Goal: Browse casually: Explore the website without a specific task or goal

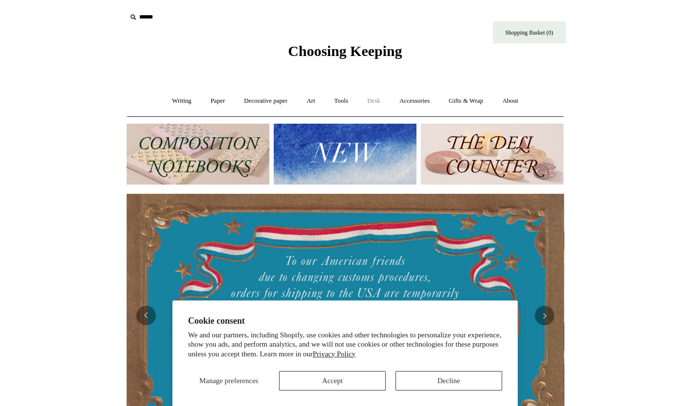
click at [374, 99] on link "Desk +" at bounding box center [373, 101] width 31 height 26
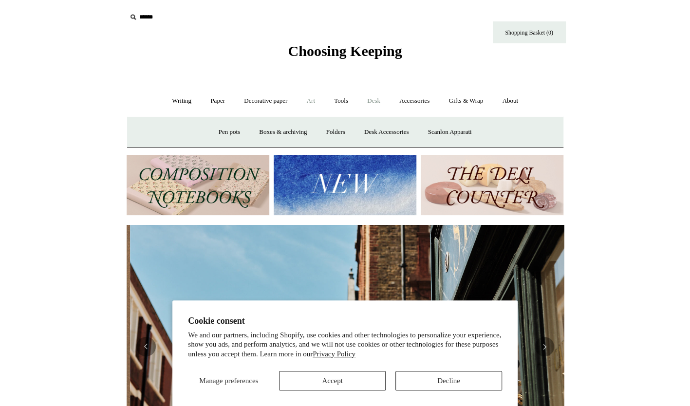
scroll to position [0, 437]
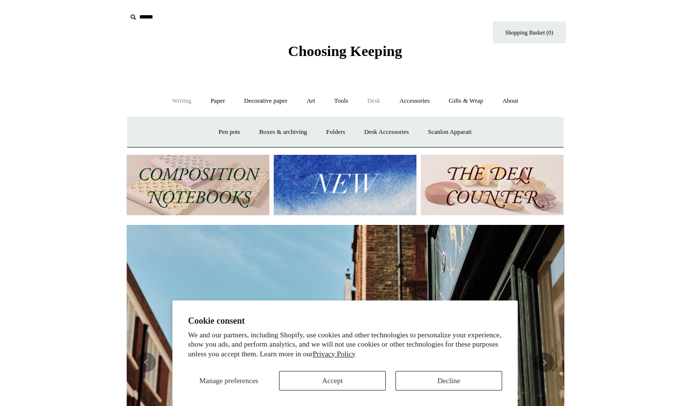
click at [177, 102] on link "Writing +" at bounding box center [181, 101] width 37 height 26
click at [215, 131] on link "Fountain pens +" at bounding box center [226, 132] width 53 height 26
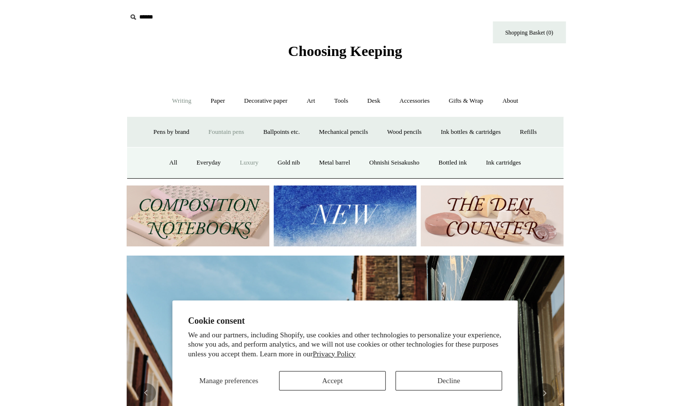
click at [243, 164] on link "Luxury" at bounding box center [249, 163] width 36 height 26
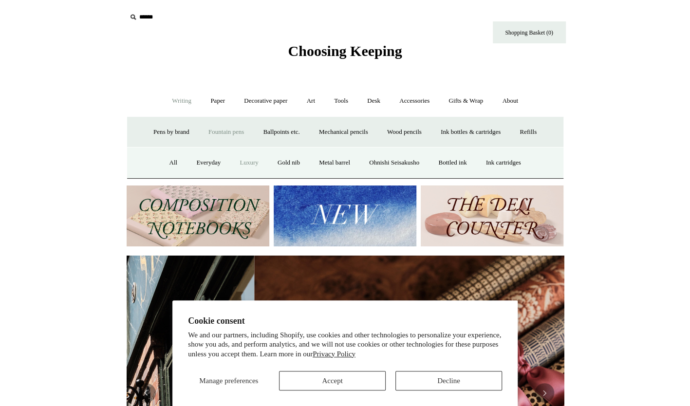
scroll to position [0, 871]
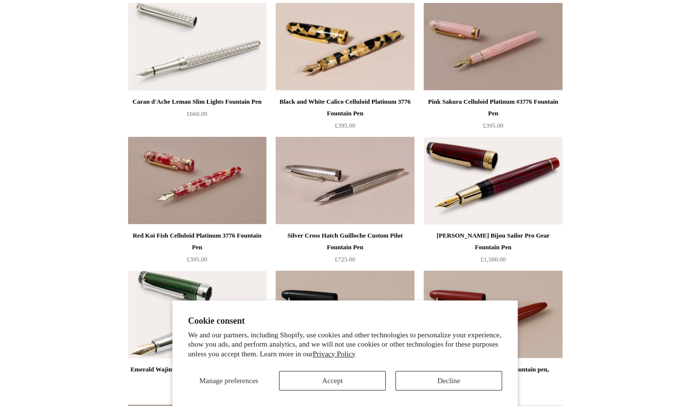
scroll to position [123, 0]
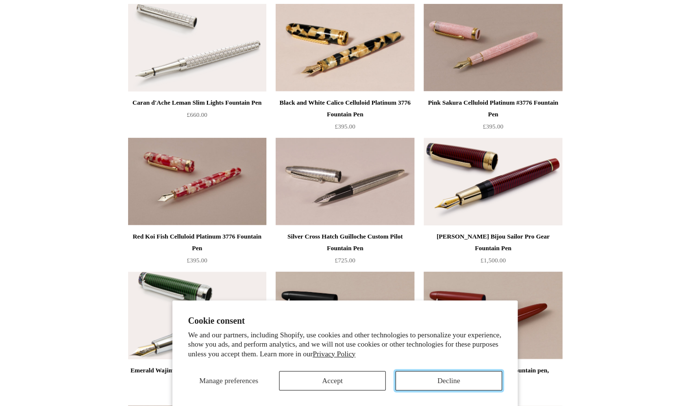
click at [433, 388] on button "Decline" at bounding box center [448, 380] width 107 height 19
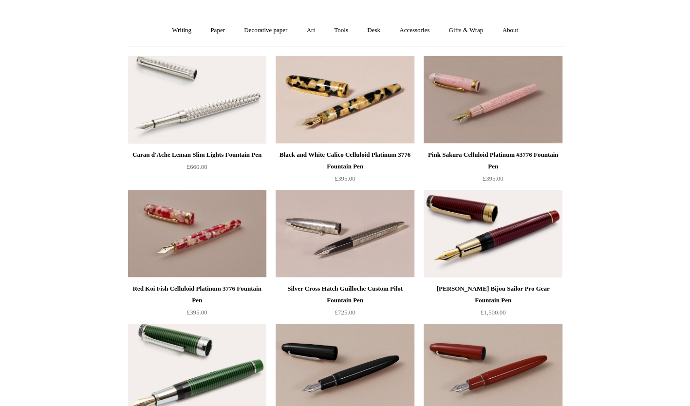
scroll to position [0, 0]
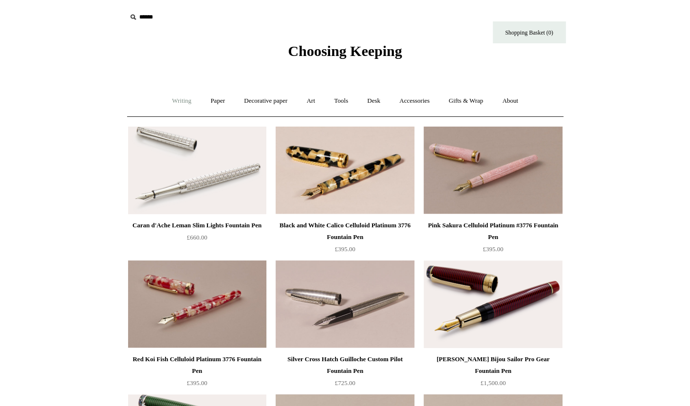
click at [179, 103] on link "Writing +" at bounding box center [181, 101] width 37 height 26
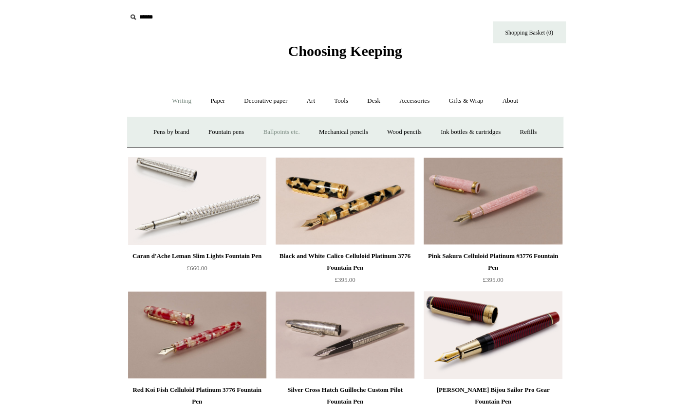
click at [275, 132] on link "Ballpoints etc. +" at bounding box center [282, 132] width 54 height 26
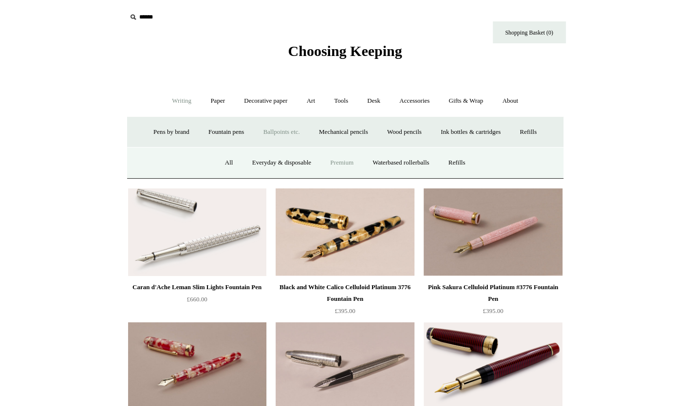
click at [350, 165] on link "Premium" at bounding box center [341, 163] width 41 height 26
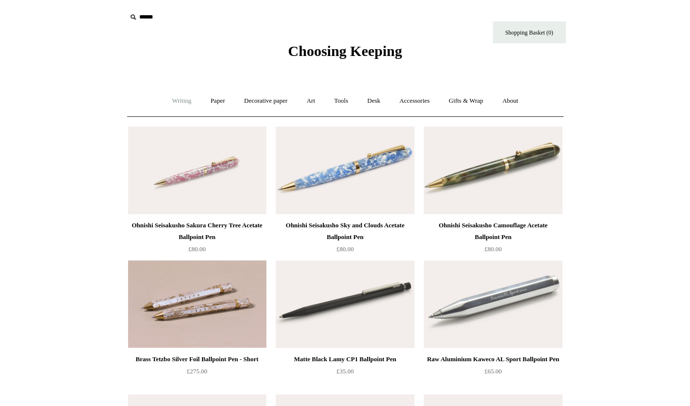
click at [176, 98] on link "Writing +" at bounding box center [181, 101] width 37 height 26
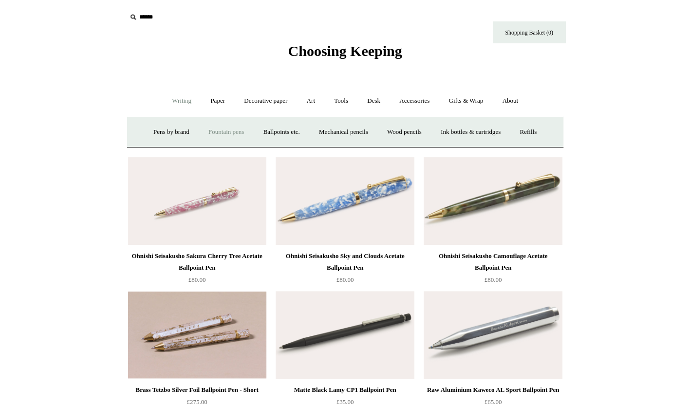
click at [206, 130] on link "Fountain pens +" at bounding box center [226, 132] width 53 height 26
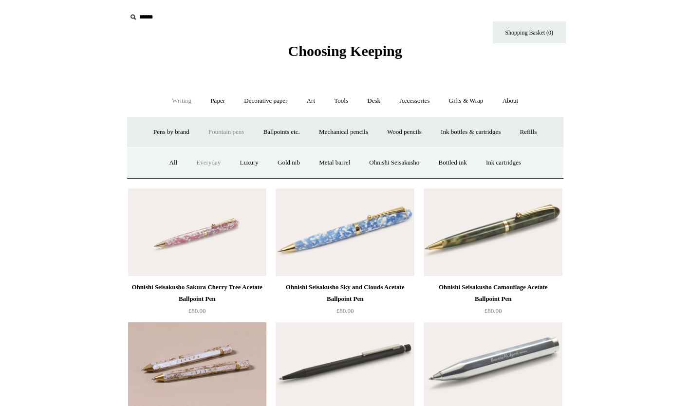
click at [207, 159] on link "Everyday" at bounding box center [208, 163] width 42 height 26
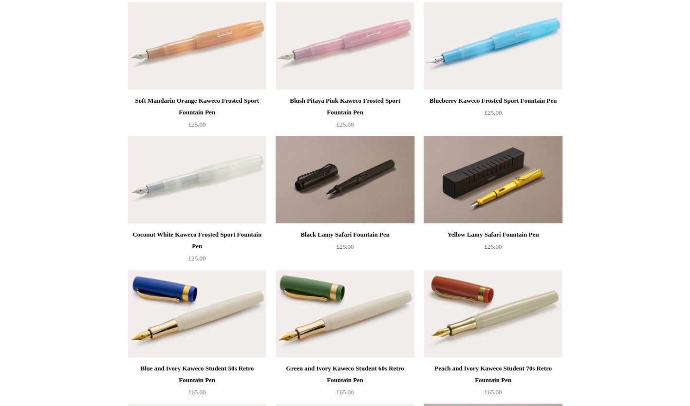
scroll to position [526, 0]
click at [353, 180] on img at bounding box center [345, 180] width 138 height 88
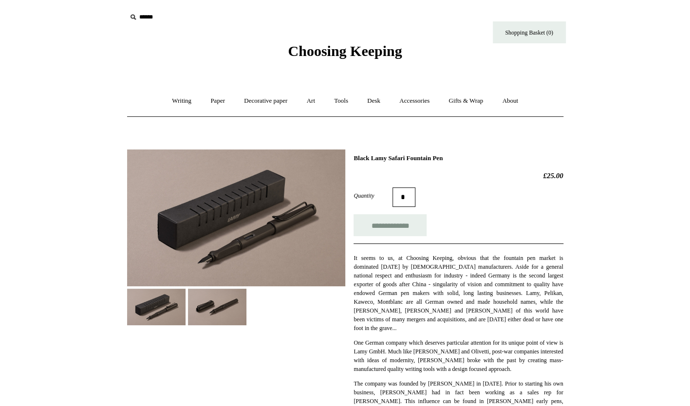
click at [213, 312] on img at bounding box center [217, 307] width 58 height 37
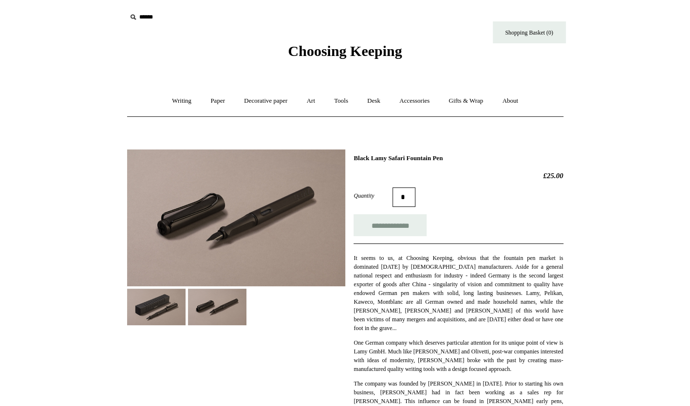
click at [167, 308] on img at bounding box center [156, 307] width 58 height 37
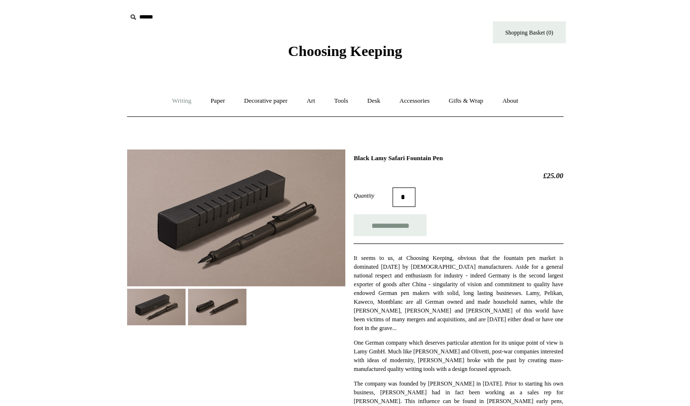
click at [183, 100] on link "Writing +" at bounding box center [181, 101] width 37 height 26
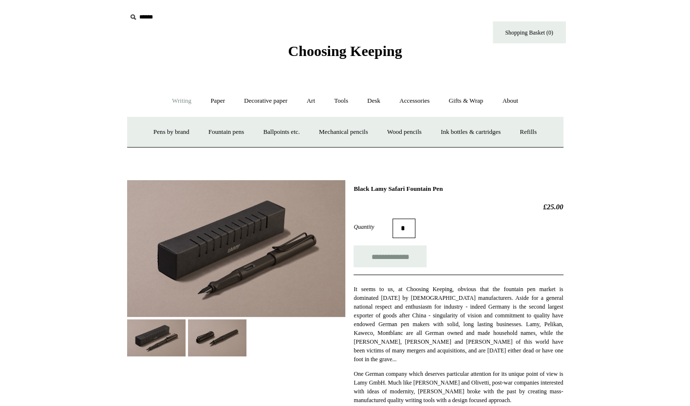
click at [183, 100] on link "Writing -" at bounding box center [181, 101] width 37 height 26
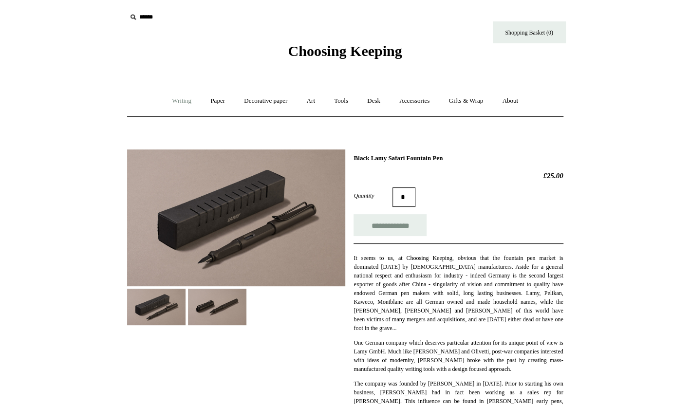
click at [180, 101] on link "Writing +" at bounding box center [181, 101] width 37 height 26
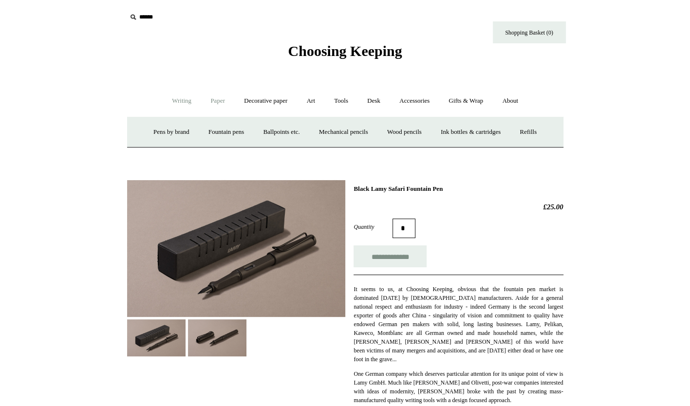
click at [211, 105] on link "Paper +" at bounding box center [218, 101] width 32 height 26
click at [200, 134] on link "Notebooks +" at bounding box center [209, 132] width 45 height 26
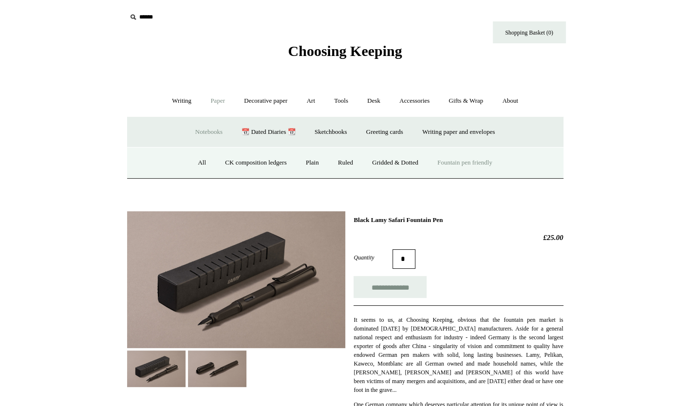
click at [456, 166] on link "Fountain pen friendly" at bounding box center [465, 163] width 73 height 26
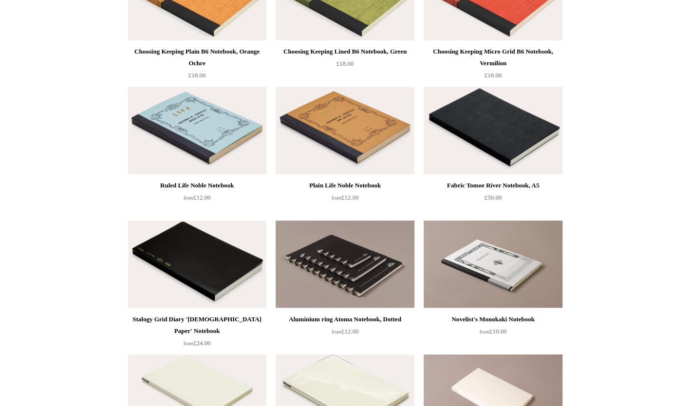
scroll to position [175, 0]
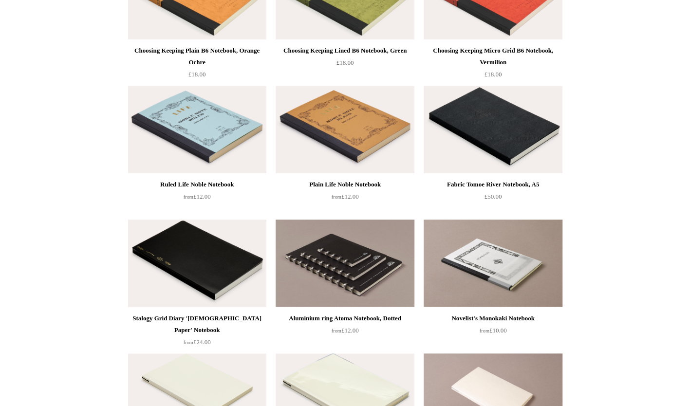
click at [221, 262] on img at bounding box center [197, 264] width 138 height 88
click at [480, 140] on img at bounding box center [493, 130] width 138 height 88
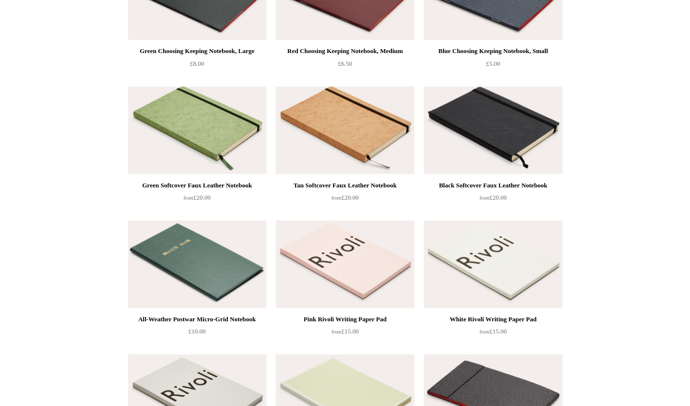
scroll to position [1010, 0]
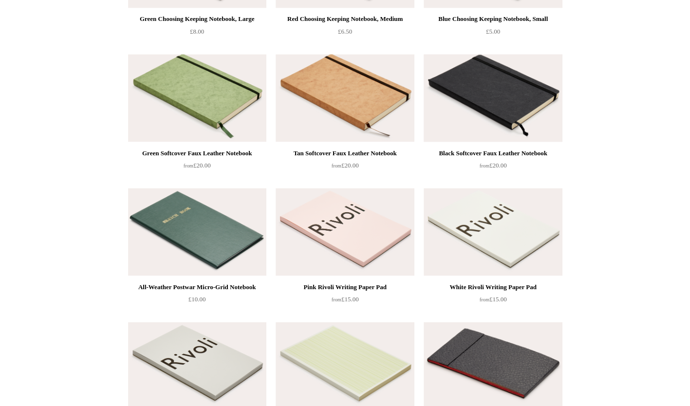
click at [492, 99] on img at bounding box center [493, 98] width 138 height 88
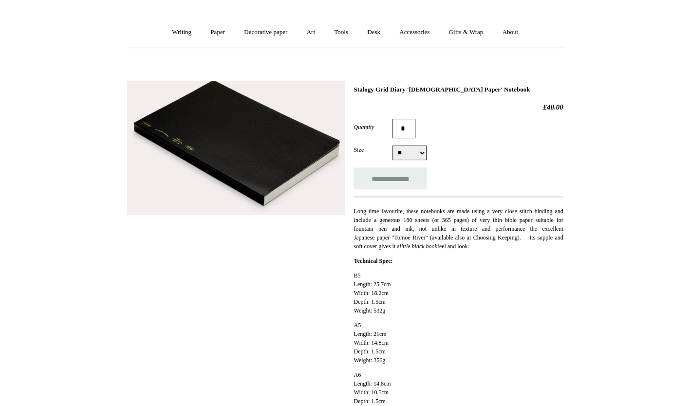
scroll to position [69, 0]
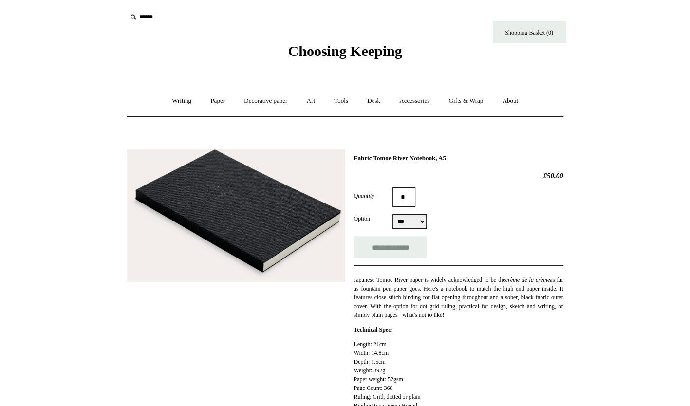
click at [219, 212] on img at bounding box center [236, 215] width 218 height 133
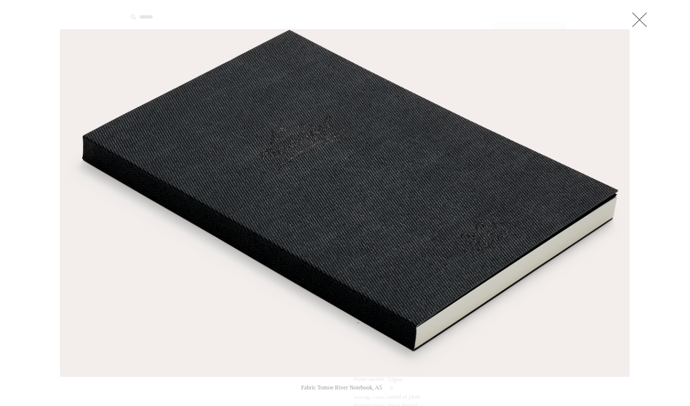
click at [639, 25] on link at bounding box center [639, 19] width 19 height 19
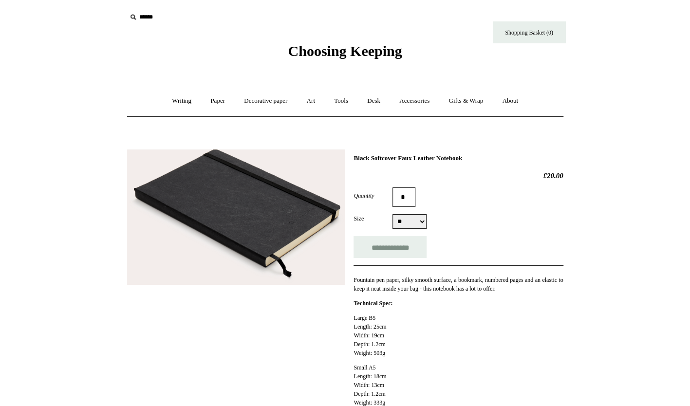
click at [280, 201] on img at bounding box center [236, 217] width 218 height 136
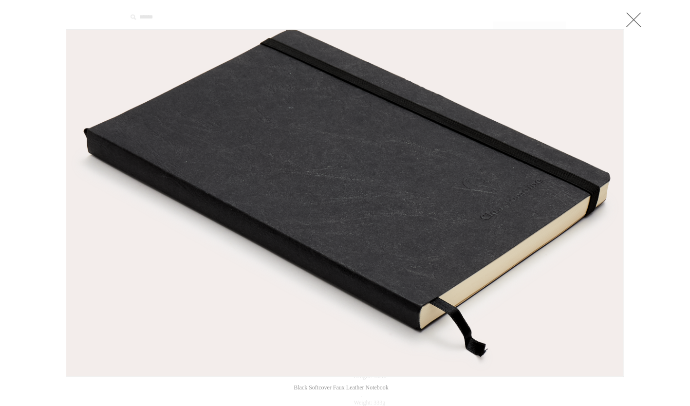
click at [635, 20] on link at bounding box center [633, 19] width 19 height 19
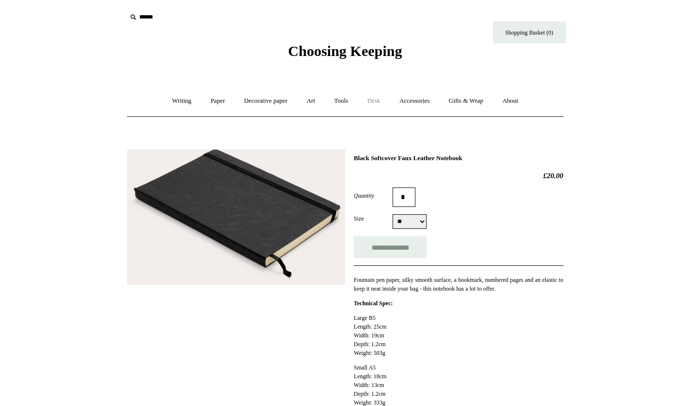
click at [379, 101] on link "Desk +" at bounding box center [373, 101] width 31 height 26
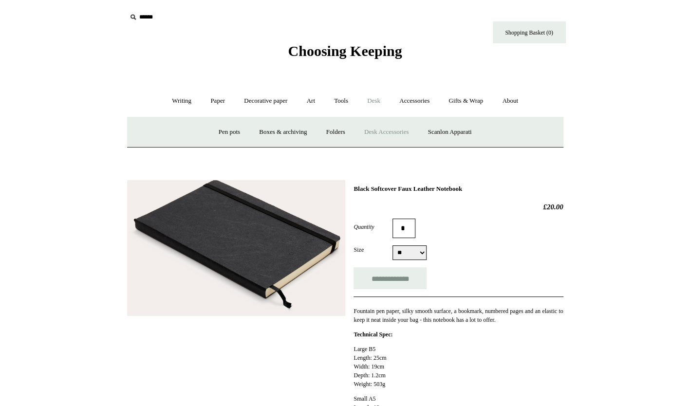
click at [399, 131] on link "Desk Accessories" at bounding box center [386, 132] width 62 height 26
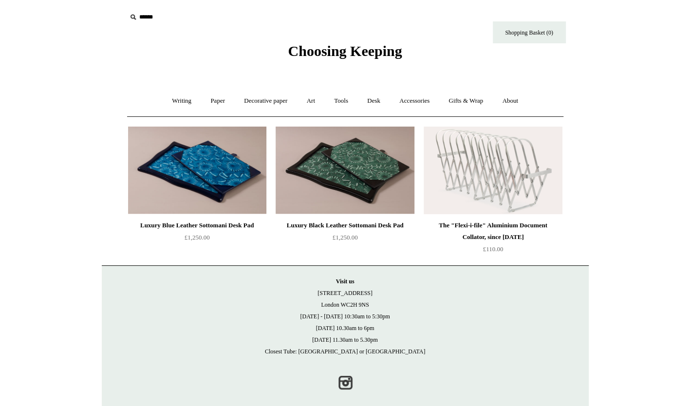
scroll to position [11, 0]
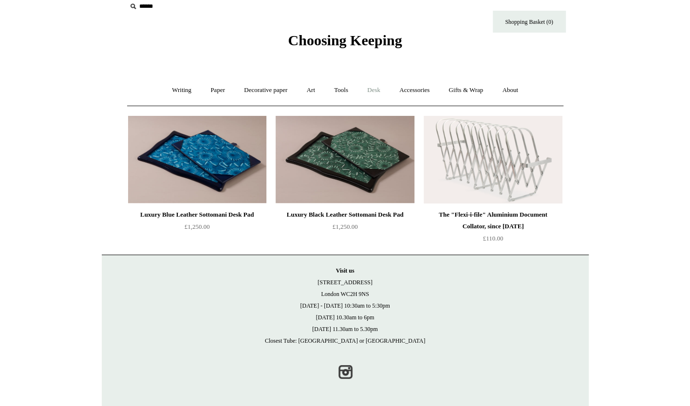
click at [376, 87] on link "Desk +" at bounding box center [373, 90] width 31 height 26
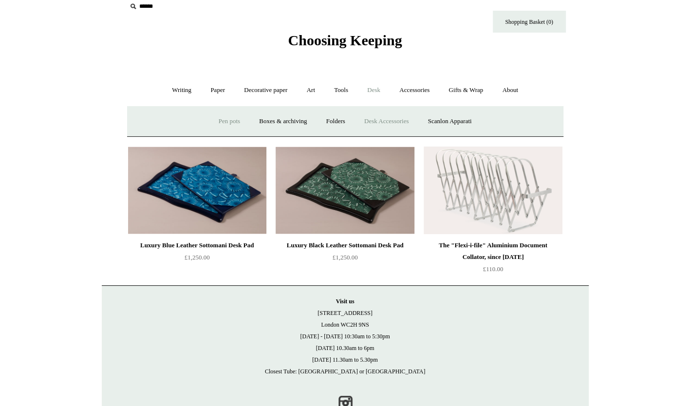
click at [230, 122] on link "Pen pots" at bounding box center [229, 122] width 39 height 26
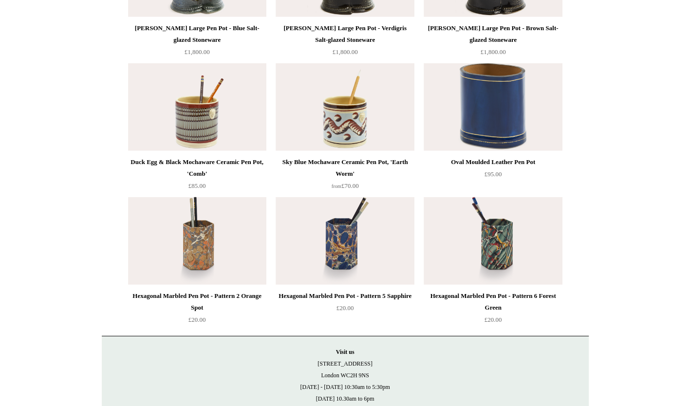
scroll to position [1401, 0]
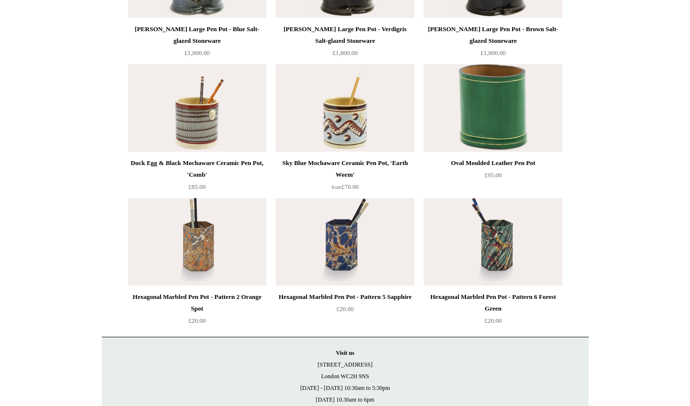
click at [493, 107] on img at bounding box center [493, 108] width 138 height 88
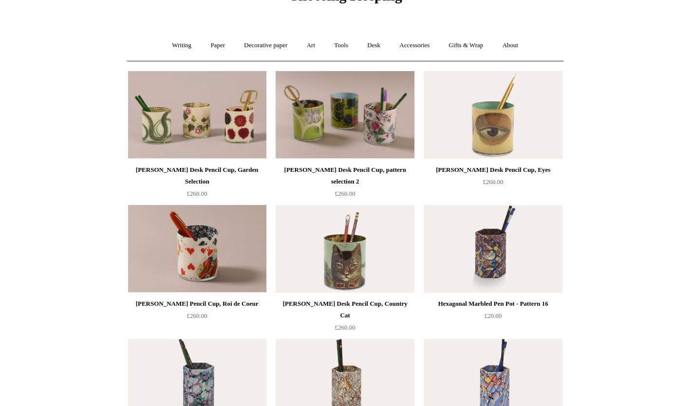
scroll to position [56, 0]
click at [349, 46] on link "Tools +" at bounding box center [341, 45] width 32 height 26
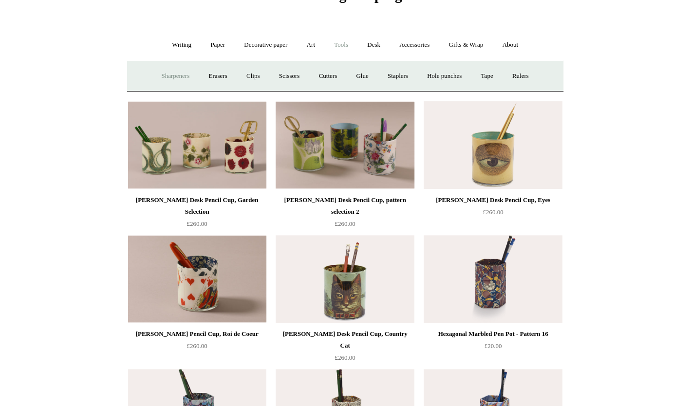
click at [168, 84] on link "Sharpeners" at bounding box center [175, 76] width 46 height 26
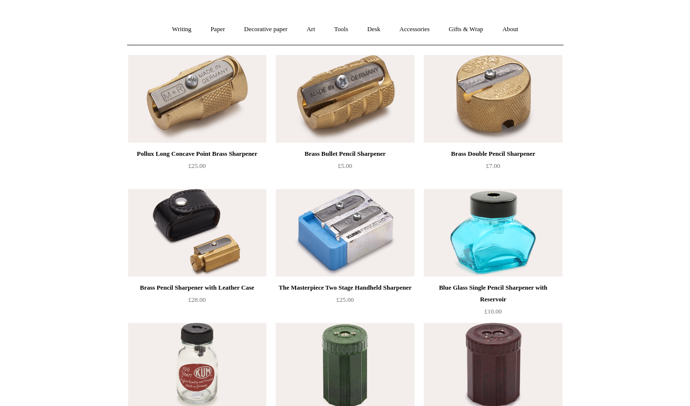
scroll to position [75, 0]
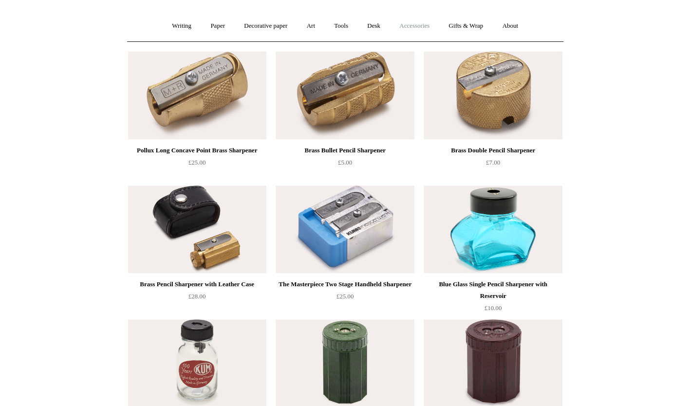
click at [427, 29] on link "Accessories +" at bounding box center [415, 26] width 48 height 26
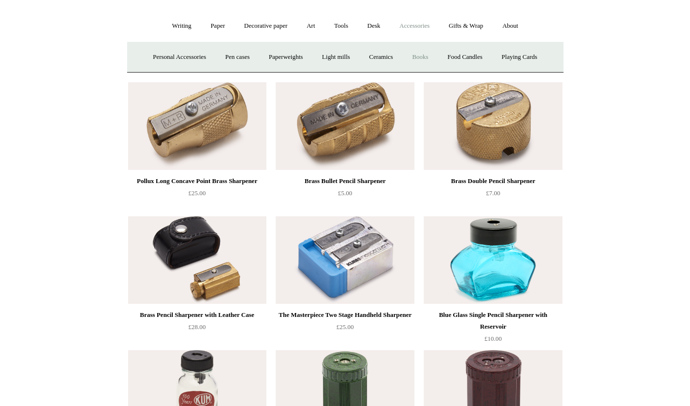
click at [423, 54] on link "Books" at bounding box center [420, 57] width 34 height 26
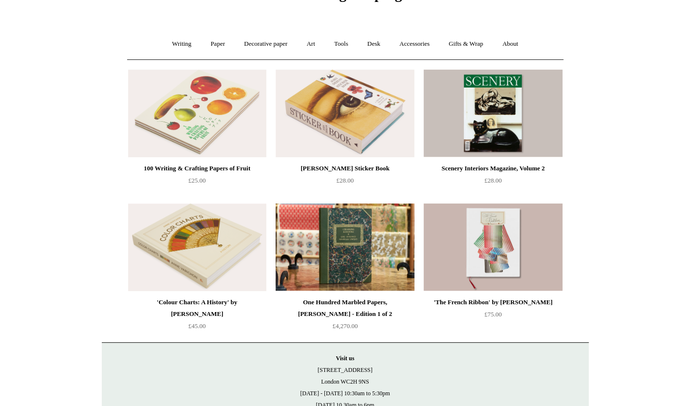
scroll to position [25, 0]
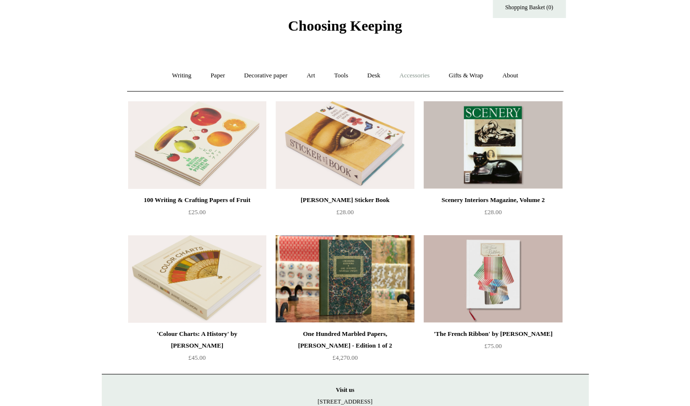
click at [412, 75] on link "Accessories +" at bounding box center [415, 76] width 48 height 26
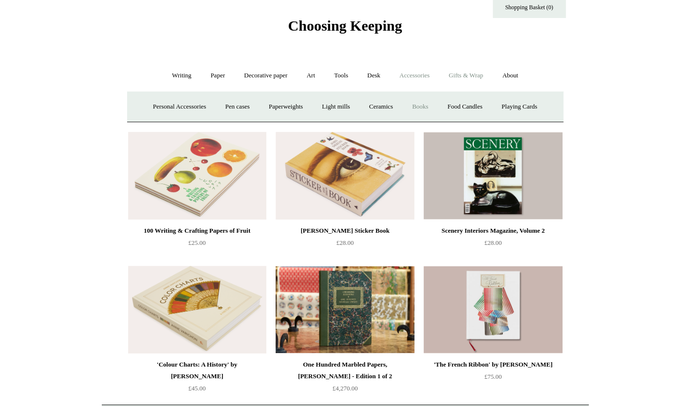
click at [463, 71] on link "Gifts & Wrap +" at bounding box center [466, 76] width 52 height 26
click at [412, 78] on link "Accessories +" at bounding box center [415, 76] width 48 height 26
click at [296, 104] on link "Paperweights +" at bounding box center [286, 107] width 52 height 26
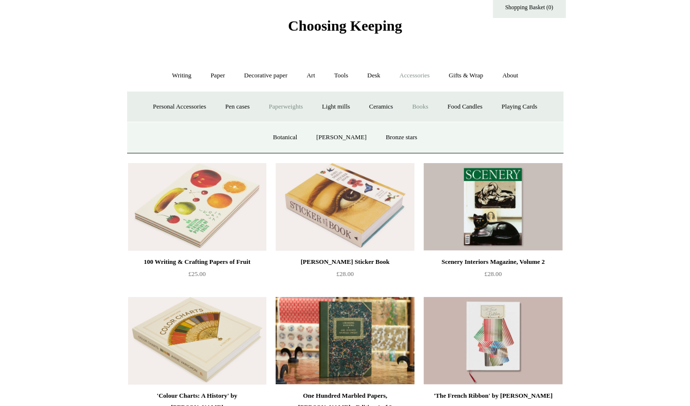
click at [297, 106] on link "Paperweights -" at bounding box center [286, 107] width 52 height 26
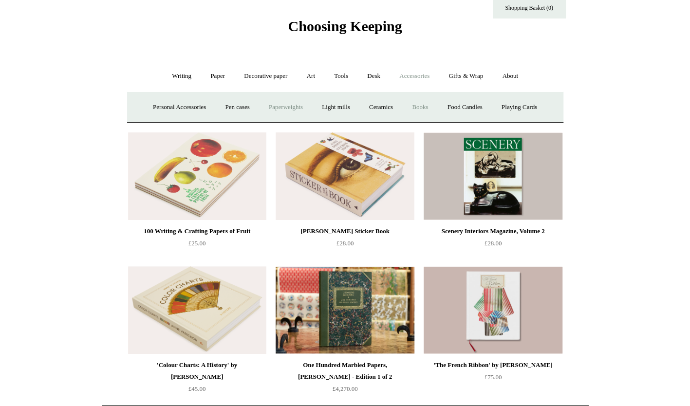
scroll to position [0, 0]
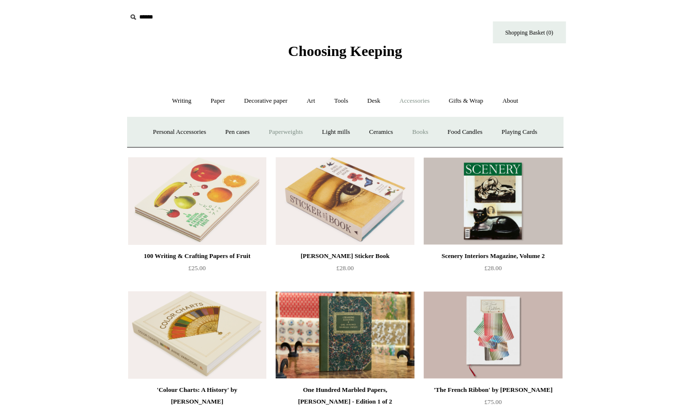
drag, startPoint x: 292, startPoint y: 130, endPoint x: 280, endPoint y: 129, distance: 12.7
click at [280, 129] on link "Paperweights +" at bounding box center [286, 132] width 52 height 26
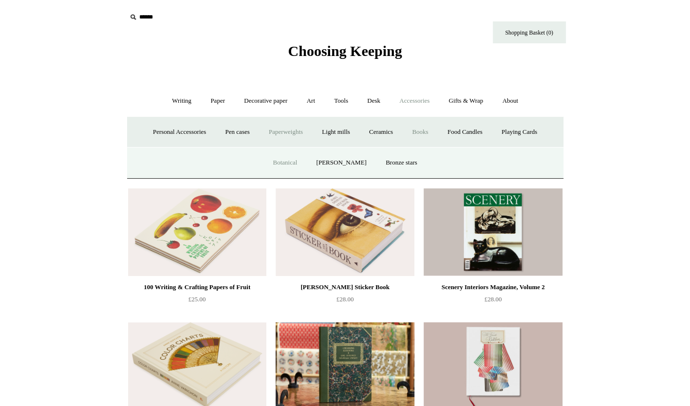
click at [287, 165] on link "Botanical" at bounding box center [285, 163] width 42 height 26
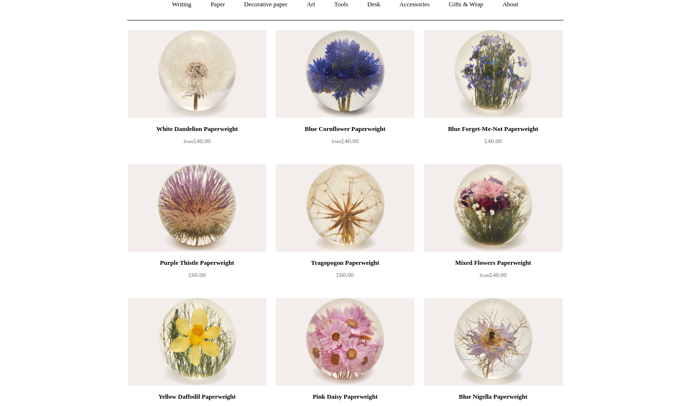
scroll to position [12, 0]
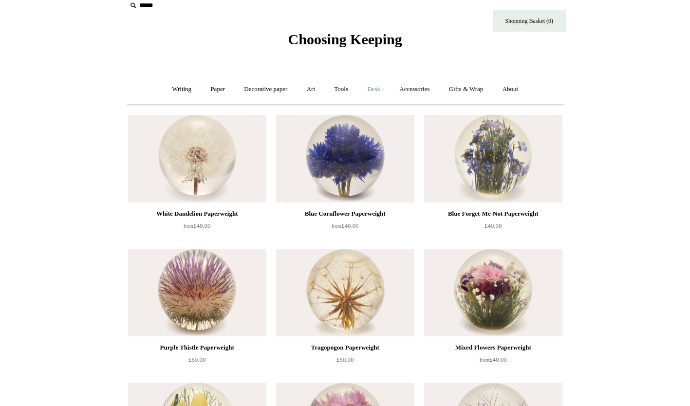
click at [374, 89] on link "Desk +" at bounding box center [373, 89] width 31 height 26
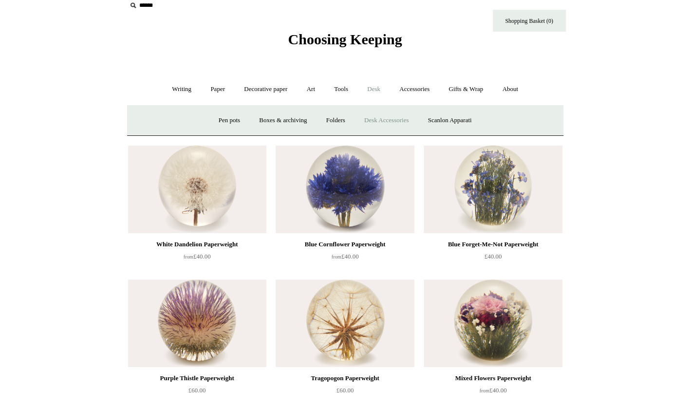
click at [385, 122] on link "Desk Accessories" at bounding box center [386, 121] width 62 height 26
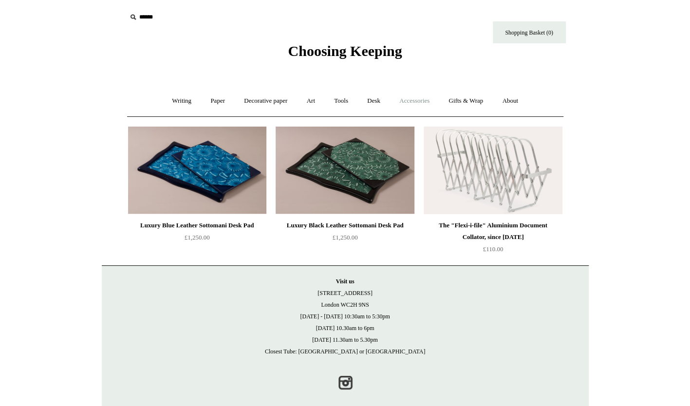
click at [416, 99] on link "Accessories +" at bounding box center [415, 101] width 48 height 26
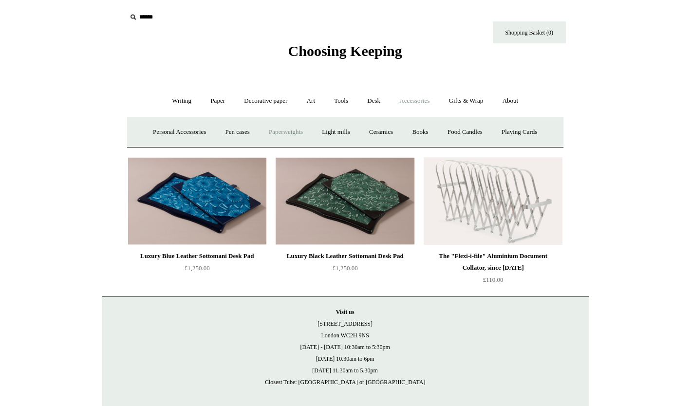
click at [284, 134] on link "Paperweights +" at bounding box center [286, 132] width 52 height 26
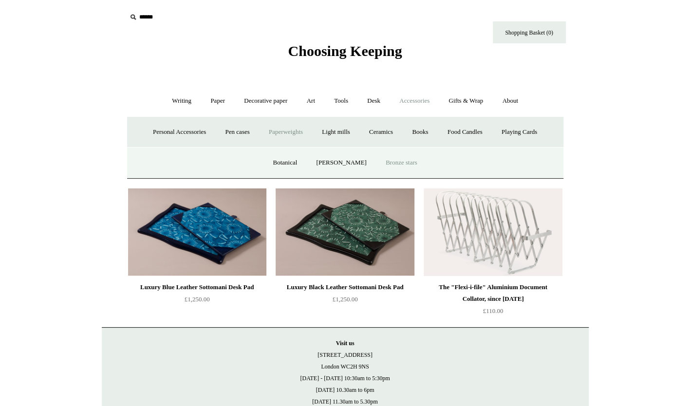
click at [394, 165] on link "Bronze stars" at bounding box center [401, 163] width 49 height 26
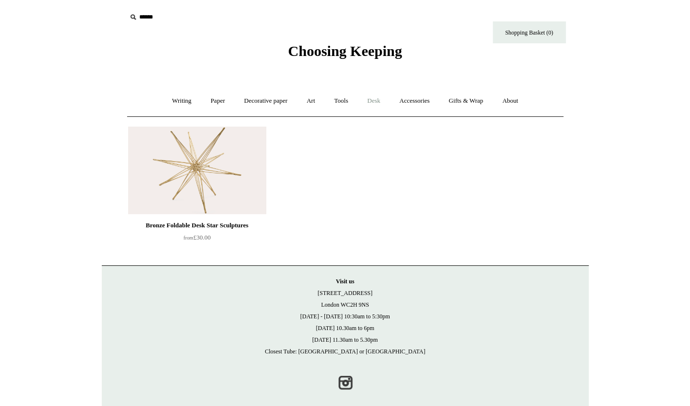
click at [366, 102] on link "Desk +" at bounding box center [373, 101] width 31 height 26
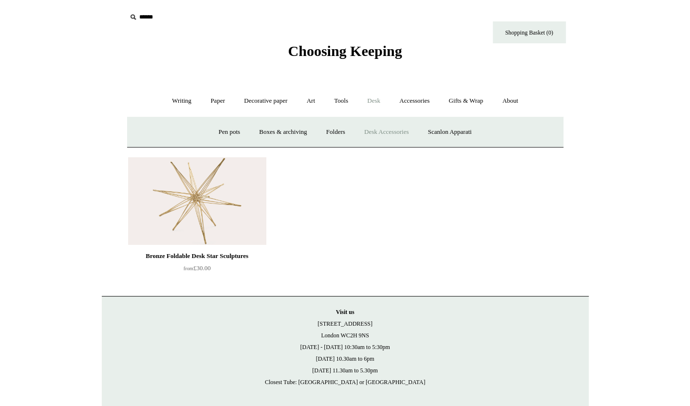
click at [377, 133] on link "Desk Accessories" at bounding box center [386, 132] width 62 height 26
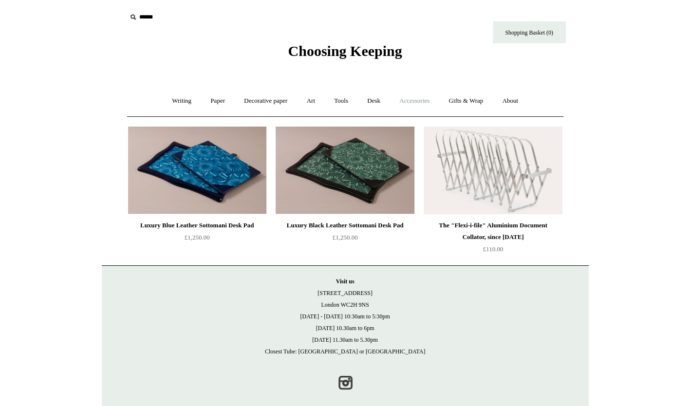
click at [411, 101] on link "Accessories +" at bounding box center [415, 101] width 48 height 26
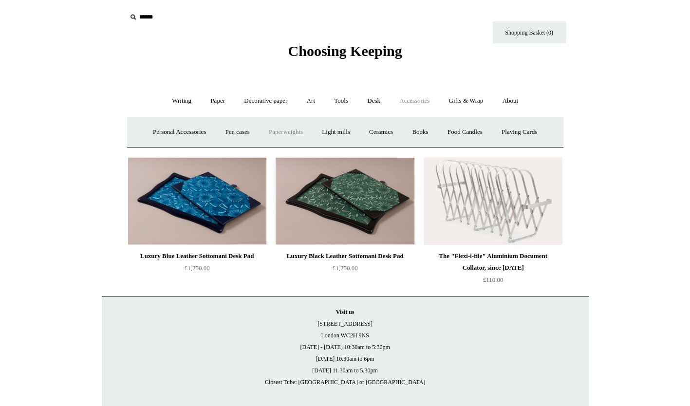
click at [280, 131] on link "Paperweights +" at bounding box center [286, 132] width 52 height 26
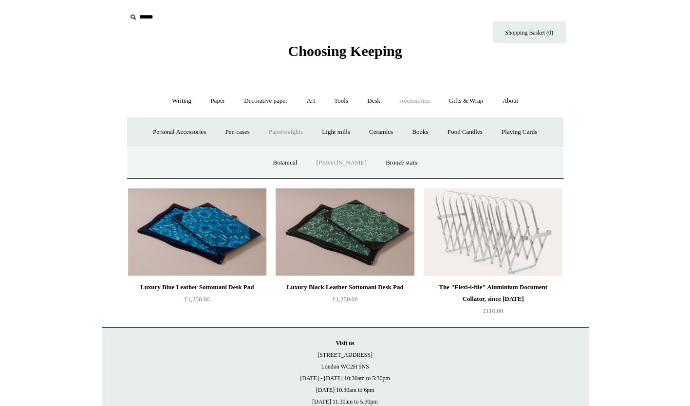
click at [351, 158] on link "[PERSON_NAME]" at bounding box center [341, 163] width 68 height 26
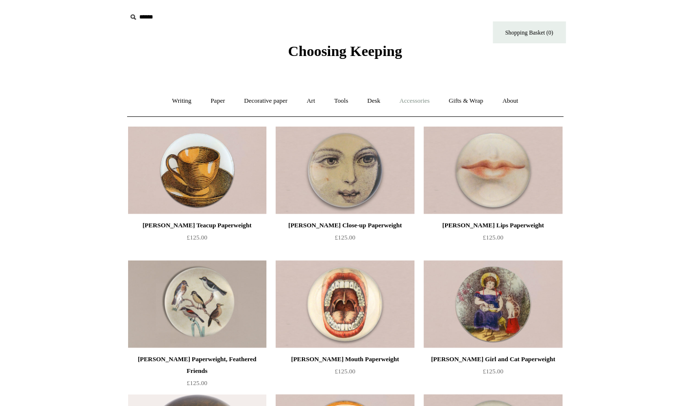
click at [423, 101] on link "Accessories +" at bounding box center [415, 101] width 48 height 26
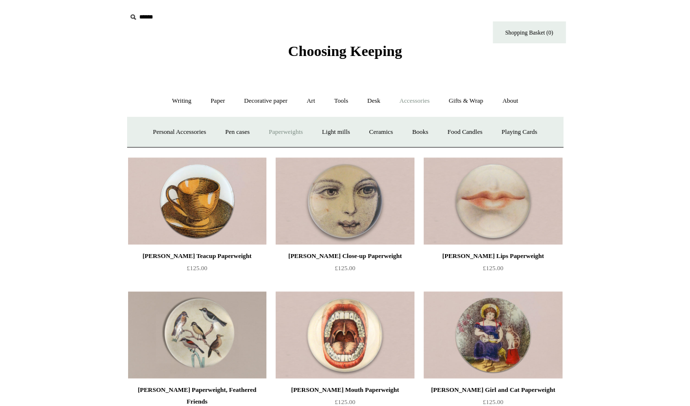
click at [297, 129] on link "Paperweights +" at bounding box center [286, 132] width 52 height 26
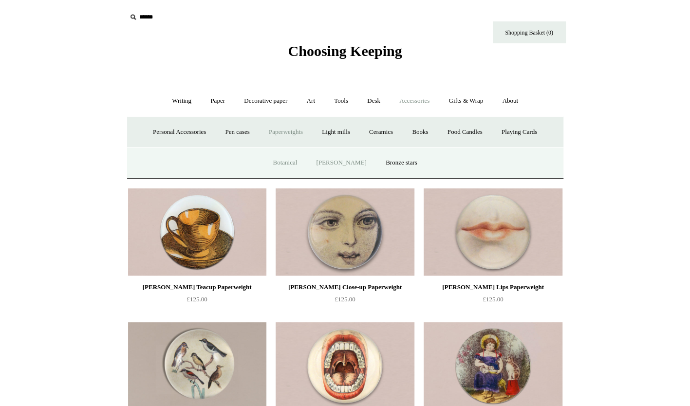
click at [291, 157] on link "Botanical" at bounding box center [285, 163] width 42 height 26
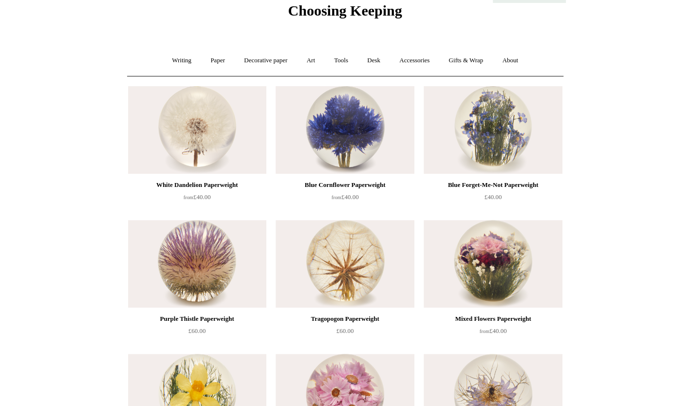
scroll to position [40, 0]
click at [218, 58] on link "Paper +" at bounding box center [218, 61] width 32 height 26
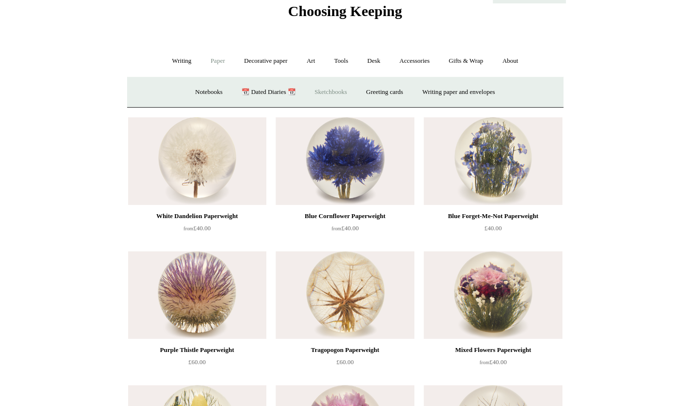
click at [325, 93] on link "Sketchbooks +" at bounding box center [331, 92] width 50 height 26
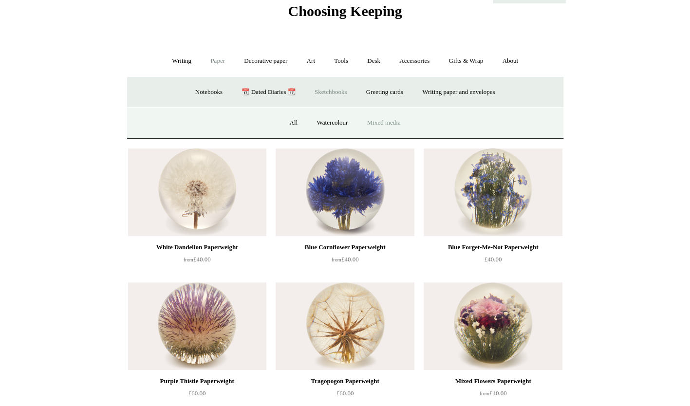
click at [375, 128] on link "Mixed media" at bounding box center [383, 123] width 51 height 26
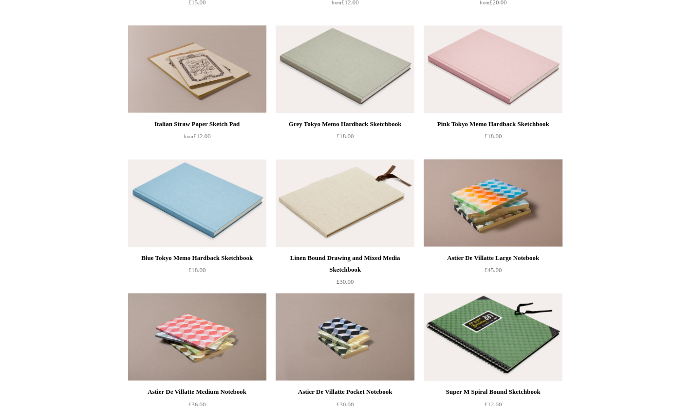
scroll to position [636, 0]
click at [368, 75] on img at bounding box center [345, 70] width 138 height 88
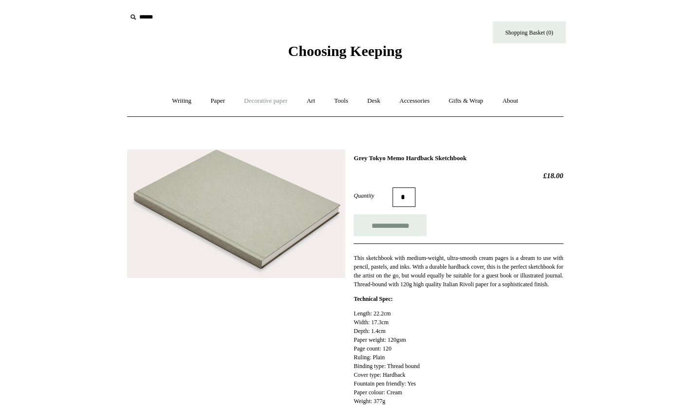
click at [269, 99] on link "Decorative paper +" at bounding box center [265, 101] width 61 height 26
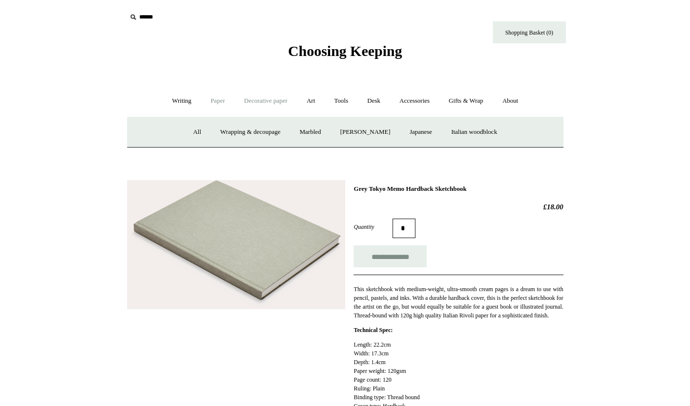
click at [209, 98] on link "Paper +" at bounding box center [218, 101] width 32 height 26
click at [339, 130] on link "Sketchbooks +" at bounding box center [331, 132] width 50 height 26
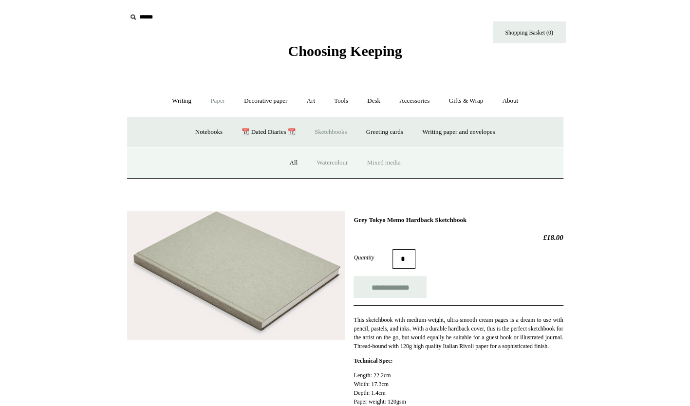
click at [326, 160] on link "Watercolour" at bounding box center [332, 163] width 49 height 26
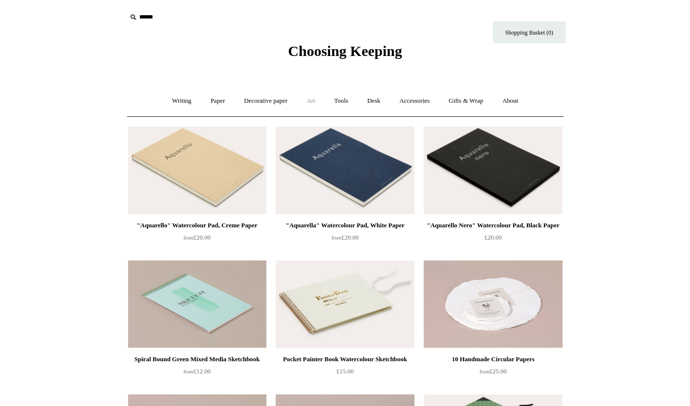
click at [306, 102] on link "Art +" at bounding box center [311, 101] width 26 height 26
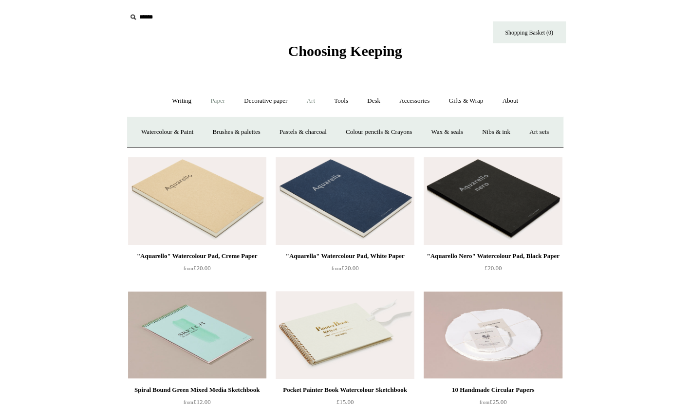
click at [219, 99] on link "Paper +" at bounding box center [218, 101] width 32 height 26
click at [282, 130] on link "📆 Dated Diaries 📆" at bounding box center [268, 132] width 71 height 26
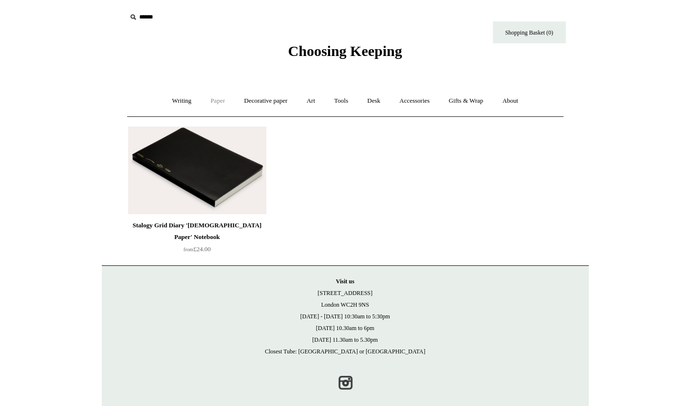
click at [215, 105] on link "Paper +" at bounding box center [218, 101] width 32 height 26
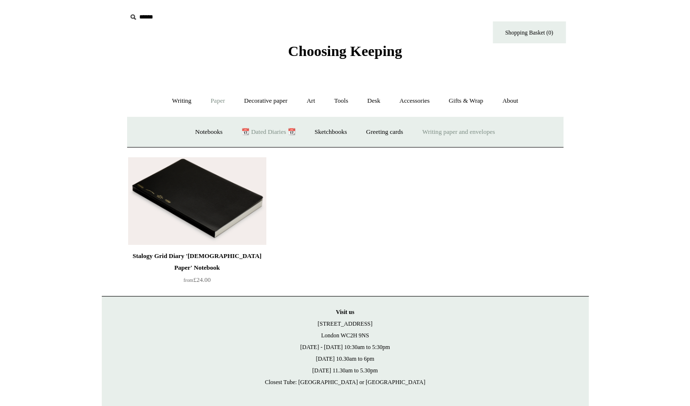
click at [498, 131] on link "Writing paper and envelopes +" at bounding box center [458, 132] width 90 height 26
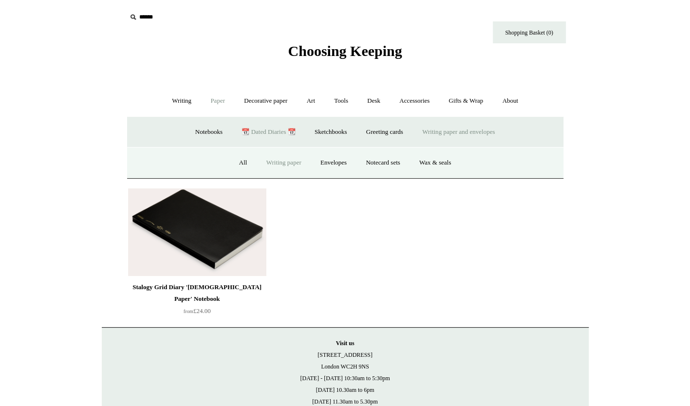
click at [296, 160] on link "Writing paper" at bounding box center [284, 163] width 53 height 26
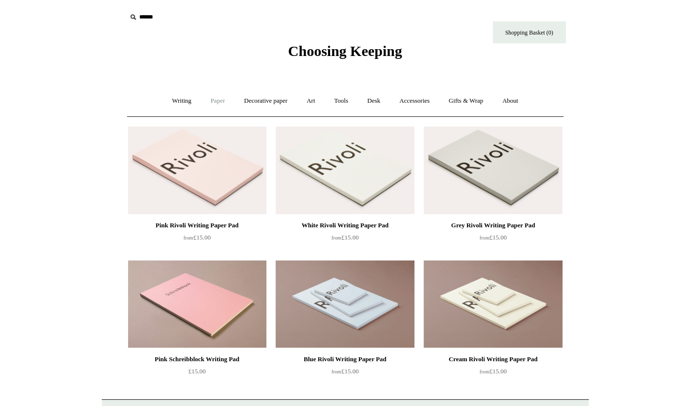
click at [215, 98] on link "Paper +" at bounding box center [218, 101] width 32 height 26
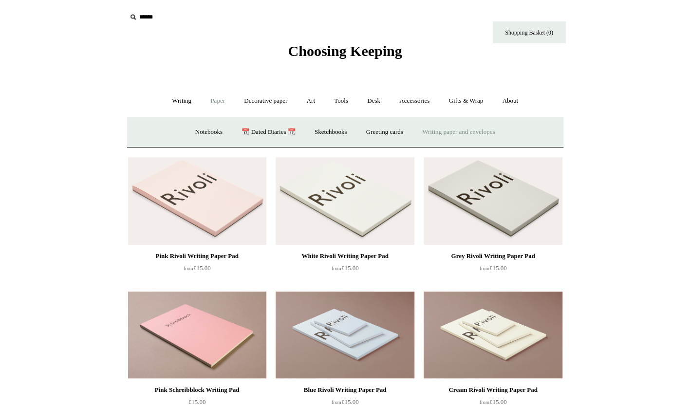
click at [469, 133] on link "Writing paper and envelopes +" at bounding box center [458, 132] width 90 height 26
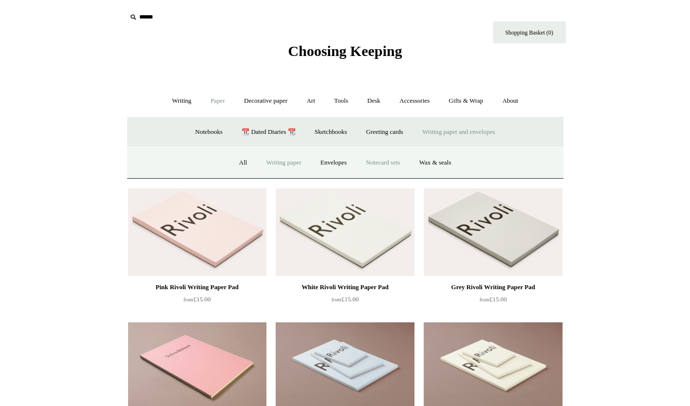
click at [386, 161] on link "Notecard sets" at bounding box center [383, 163] width 52 height 26
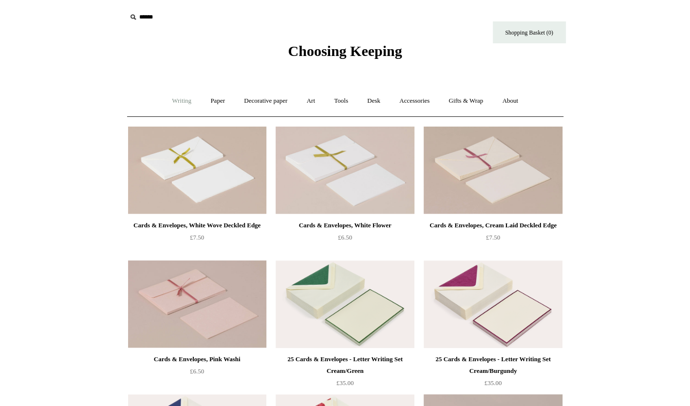
click at [178, 104] on link "Writing +" at bounding box center [181, 101] width 37 height 26
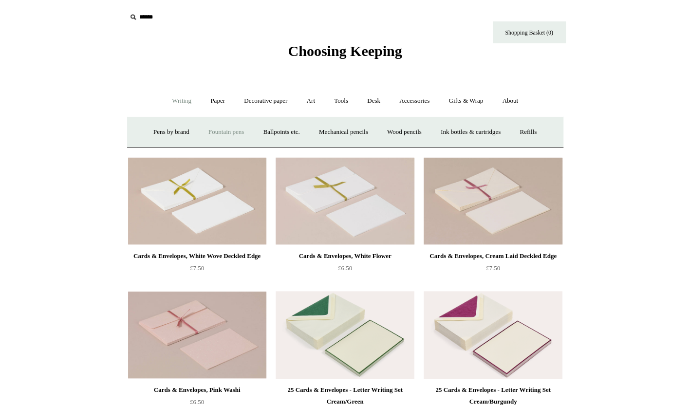
click at [217, 130] on link "Fountain pens +" at bounding box center [226, 132] width 53 height 26
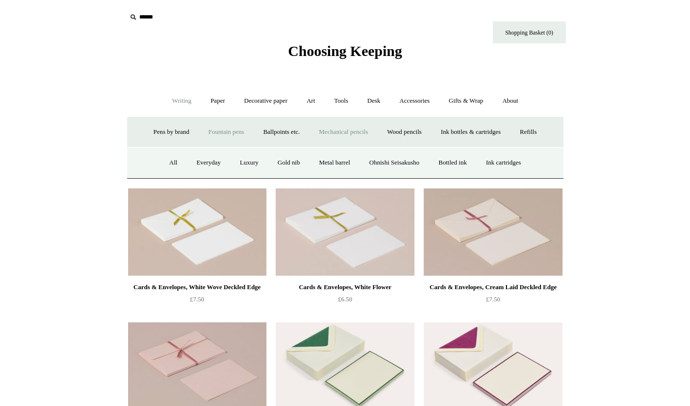
click at [328, 134] on link "Mechanical pencils +" at bounding box center [343, 132] width 67 height 26
click at [252, 162] on link "All" at bounding box center [252, 163] width 26 height 26
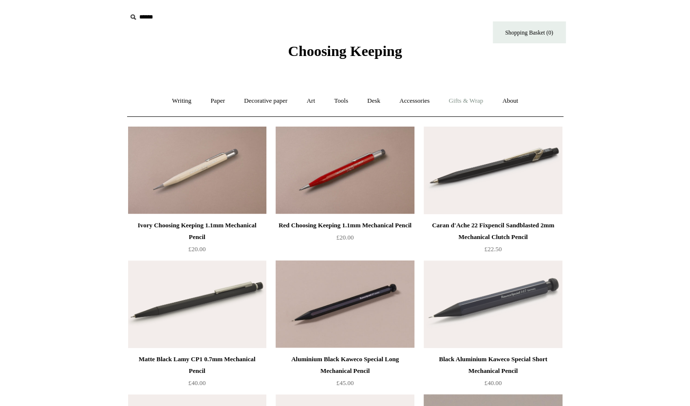
click at [466, 98] on link "Gifts & Wrap +" at bounding box center [466, 101] width 52 height 26
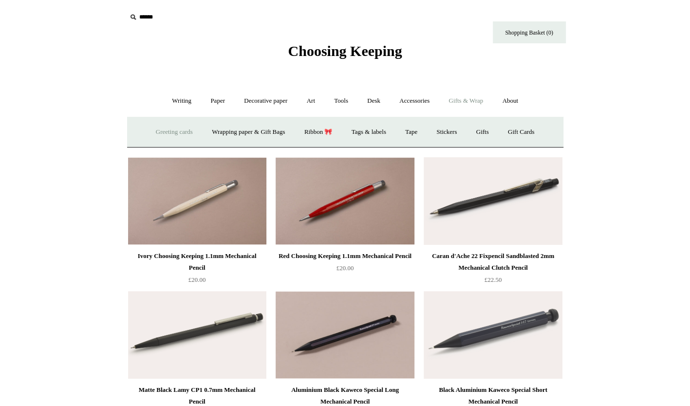
click at [172, 129] on link "Greeting cards +" at bounding box center [174, 132] width 55 height 26
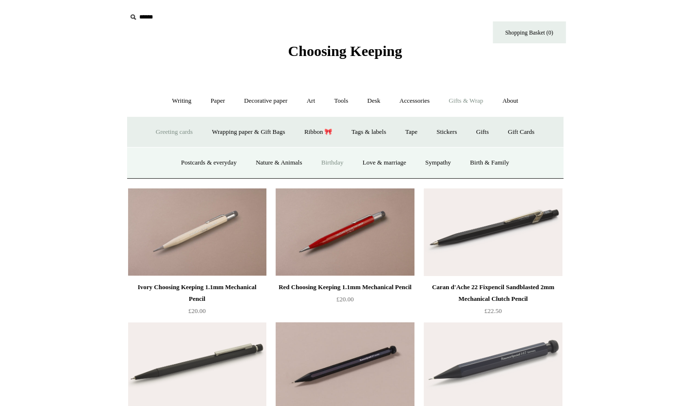
click at [345, 159] on link "Birthday" at bounding box center [333, 163] width 40 height 26
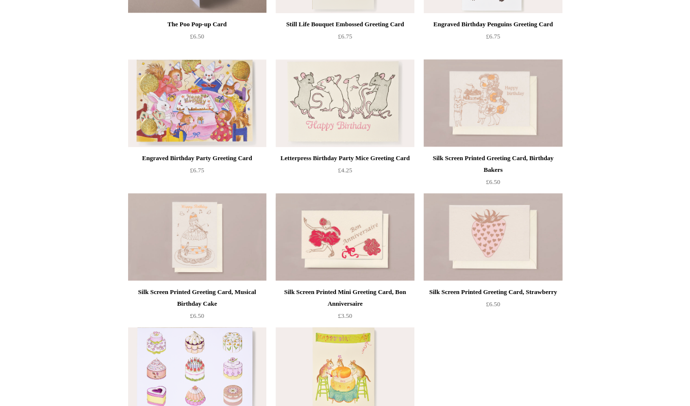
scroll to position [470, 0]
